Goal: Transaction & Acquisition: Purchase product/service

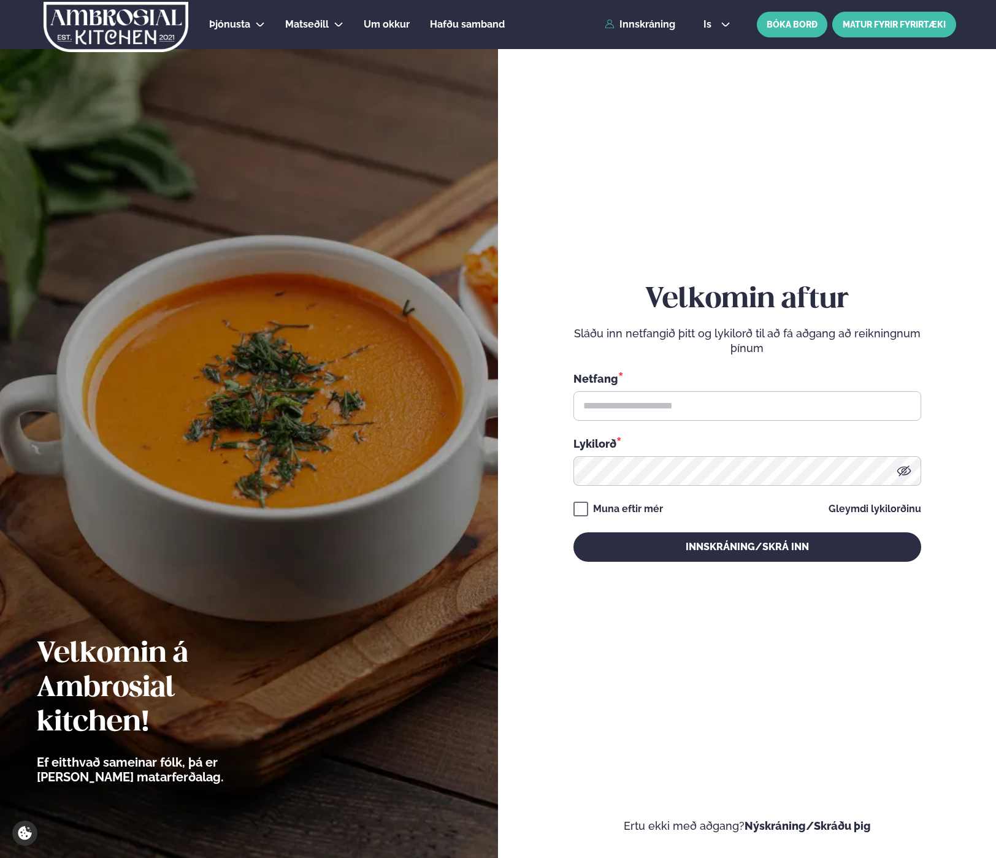
type input "**********"
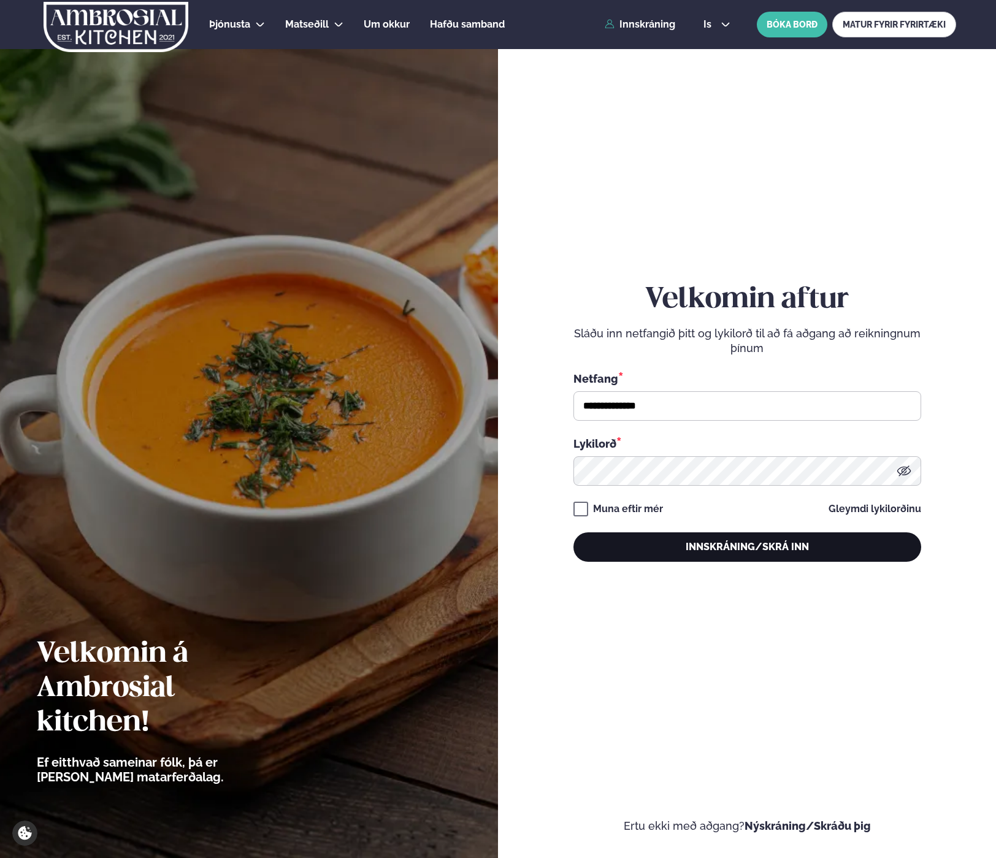
click at [735, 552] on button "Innskráning/Skrá inn" at bounding box center [748, 546] width 348 height 29
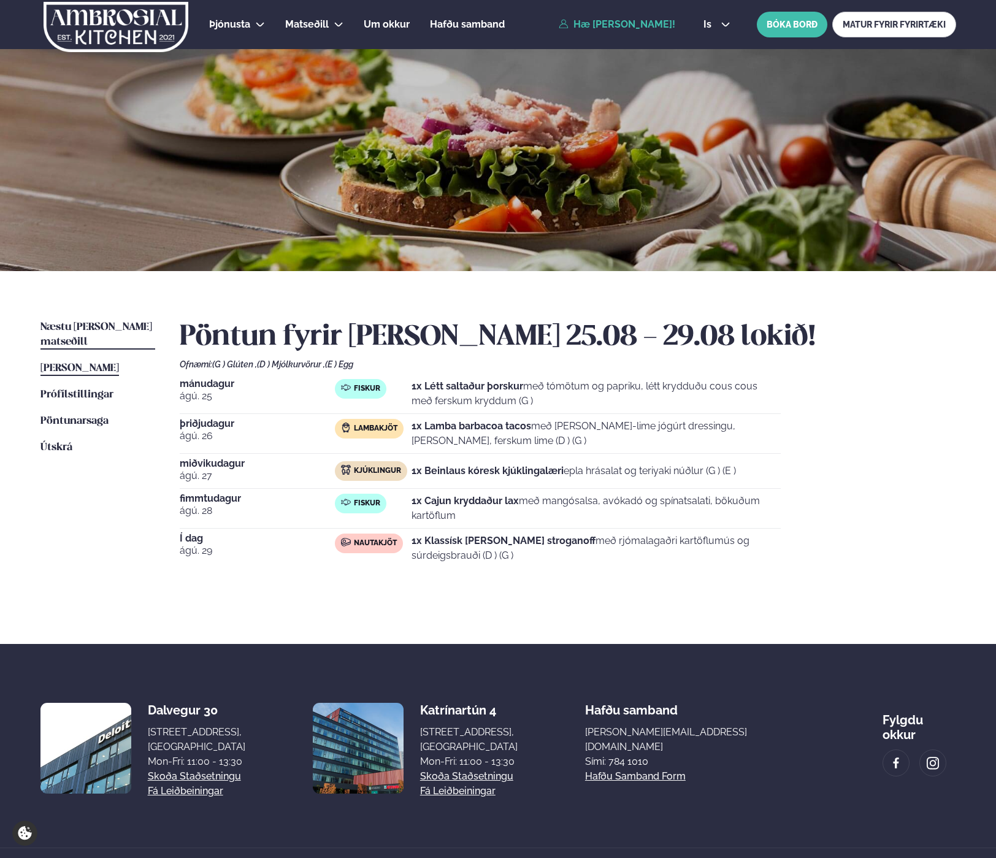
click at [73, 323] on span "Næstu [PERSON_NAME] matseðill" at bounding box center [96, 334] width 112 height 25
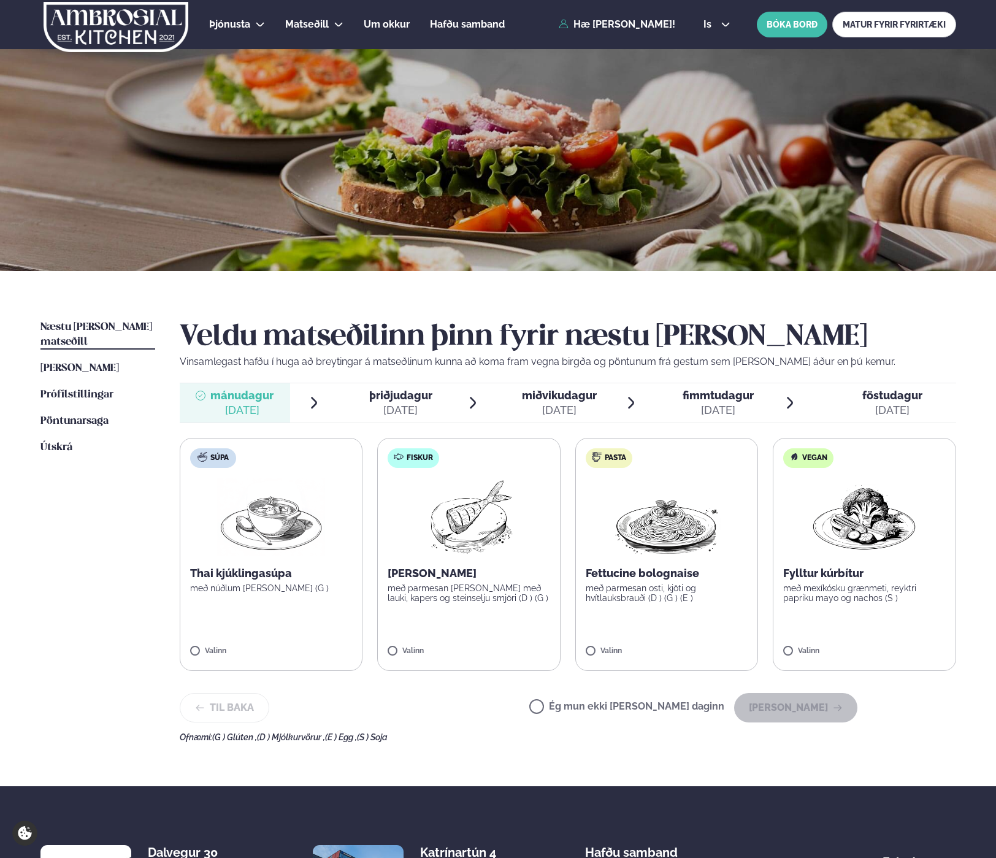
click at [391, 396] on span "þriðjudagur" at bounding box center [400, 395] width 63 height 13
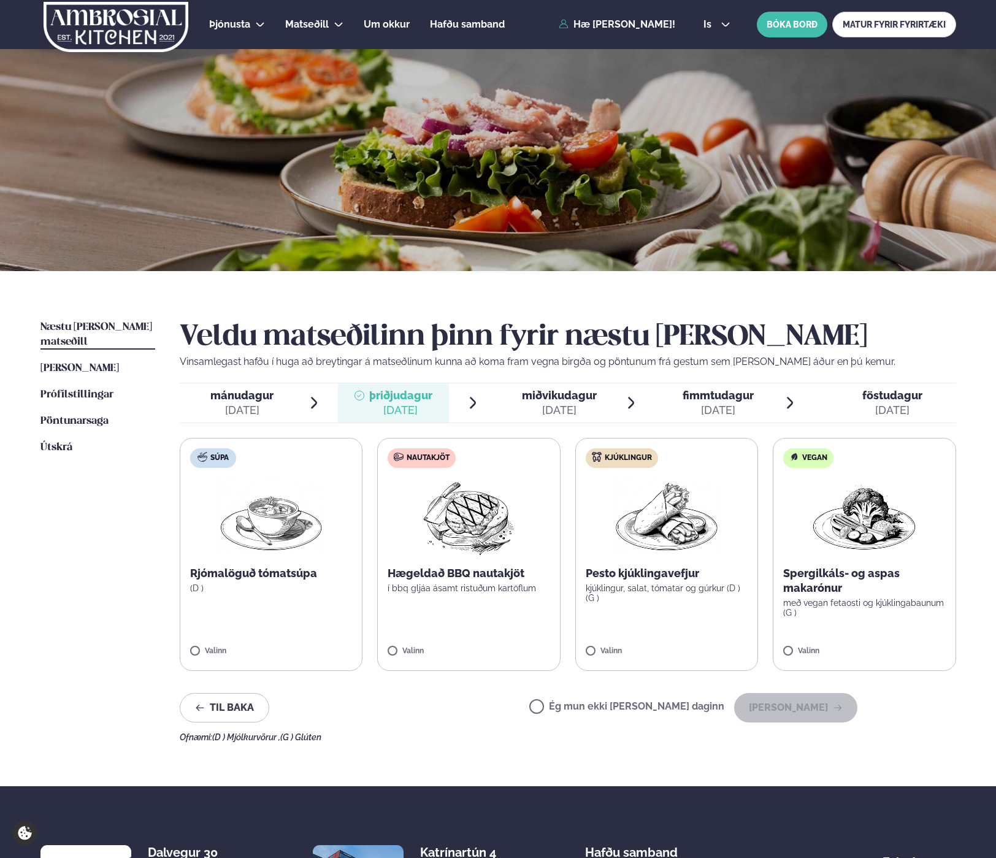
click at [537, 407] on div "[DATE]" at bounding box center [559, 410] width 75 height 15
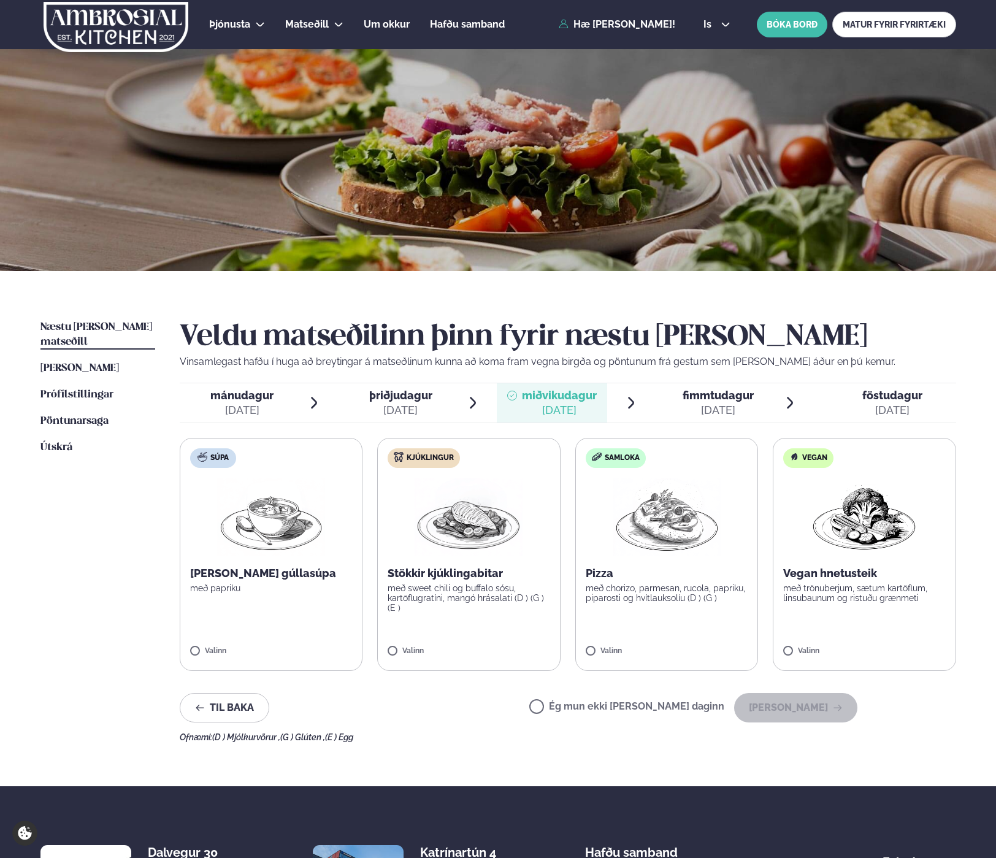
click at [721, 412] on div "[DATE]" at bounding box center [718, 410] width 71 height 15
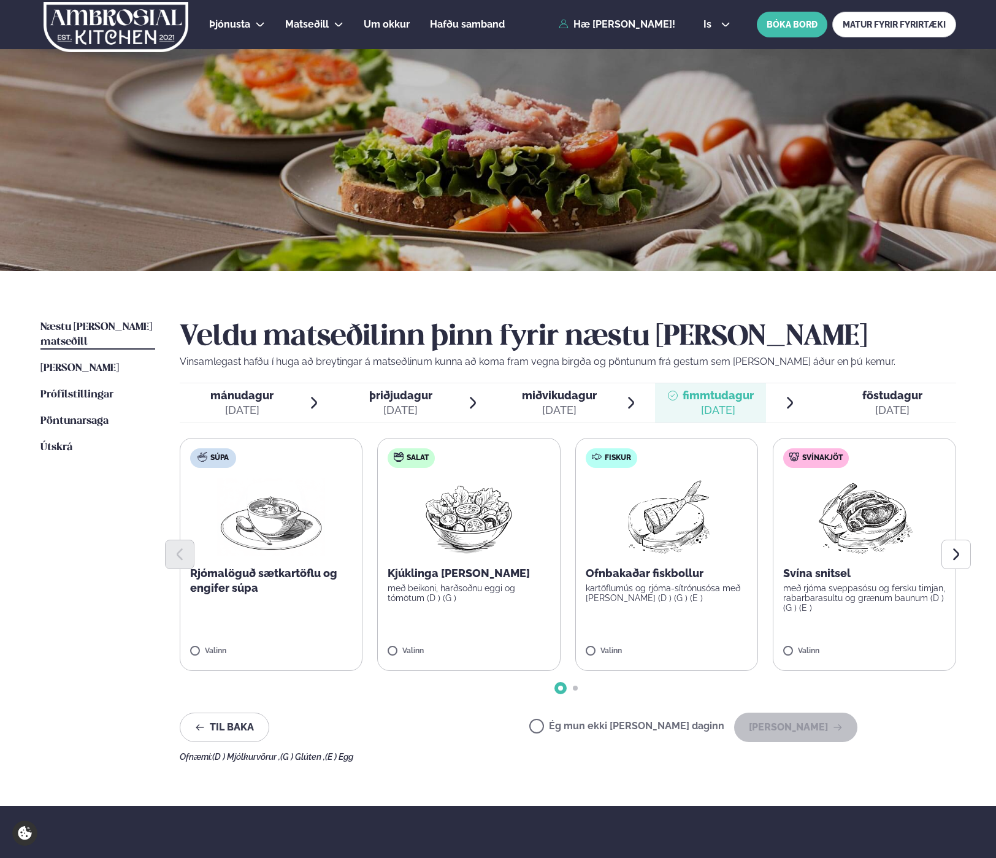
click at [887, 405] on div "[DATE]" at bounding box center [892, 410] width 60 height 15
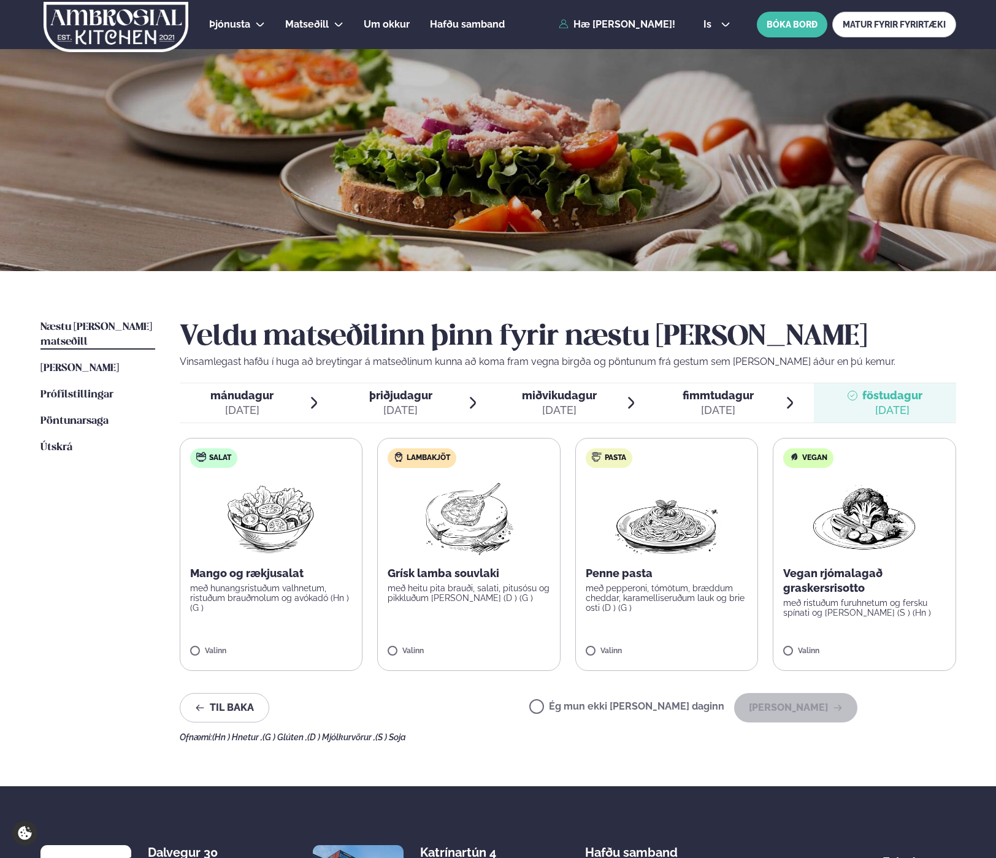
click at [251, 400] on span "mánudagur" at bounding box center [241, 395] width 63 height 13
